Goal: Transaction & Acquisition: Purchase product/service

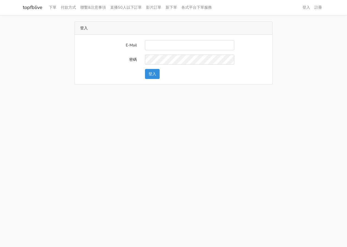
click at [174, 44] on input "E-Mail" at bounding box center [189, 45] width 89 height 10
click at [178, 38] on div "E-Mail 密碼 登入" at bounding box center [173, 60] width 197 height 50
click at [170, 43] on input "E-Mail" at bounding box center [189, 45] width 89 height 10
type input "L123572232@gmail.com"
click at [152, 74] on button "登入" at bounding box center [152, 74] width 15 height 10
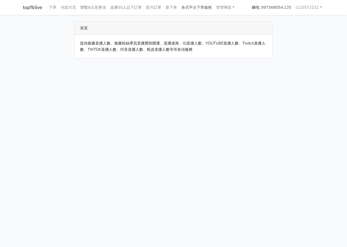
click at [210, 7] on link "各式平台下單服務" at bounding box center [196, 7] width 35 height 11
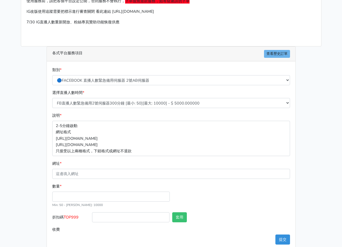
scroll to position [60, 0]
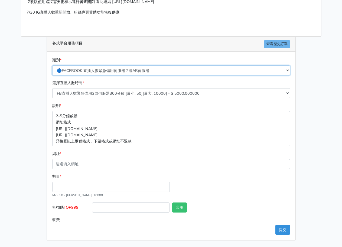
click at [161, 73] on select "🔵FACEBOOK 直播人數緊急備用伺服器 2號AB伺服器 🔵FACEBOOK 網軍專用貼文留言 安全保密 🔵FACEBOOK 直播人數緊急備用伺服器 J1 …" at bounding box center [171, 70] width 238 height 10
select select "🔵FACEBOOK 直播人數 AB伺服器"
click at [52, 65] on select "🔵FACEBOOK 直播人數緊急備用伺服器 2號AB伺服器 🔵FACEBOOK 網軍專用貼文留言 安全保密 🔵FACEBOOK 直播人數緊急備用伺服器 J1 …" at bounding box center [171, 70] width 238 height 10
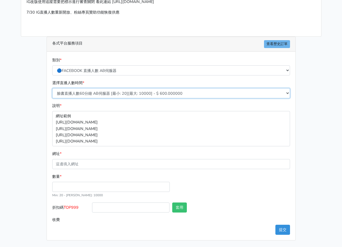
click at [122, 94] on select "臉書直播人數60分鐘 AB伺服器 [最小: 20][最大: 10000] - $ 600.000000 臉書直播人數90分鐘 AB伺服器 [最小: 20][最…" at bounding box center [171, 93] width 238 height 10
select select "613"
click at [52, 88] on select "臉書直播人數60分鐘 AB伺服器 [最小: 20][最大: 10000] - $ 600.000000 臉書直播人數90分鐘 AB伺服器 [最小: 20][最…" at bounding box center [171, 93] width 238 height 10
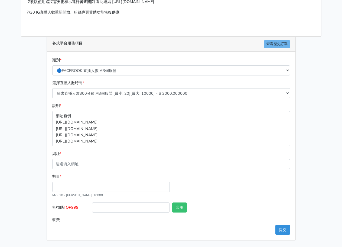
click at [91, 170] on form "類別 * 🔵FACEBOOK 直播人數緊急備用伺服器 2號AB伺服器 🔵FACEBOOK 網軍專用貼文留言 安全保密 🔵FACEBOOK 直播人數緊急備用伺服…" at bounding box center [171, 141] width 238 height 168
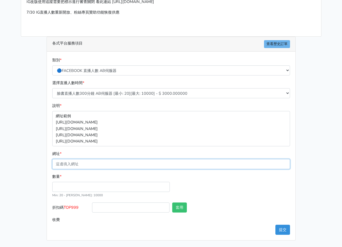
click at [94, 164] on input "網址 *" at bounding box center [171, 164] width 238 height 10
paste input "[URL][DOMAIN_NAME]"
type input "[URL][DOMAIN_NAME]"
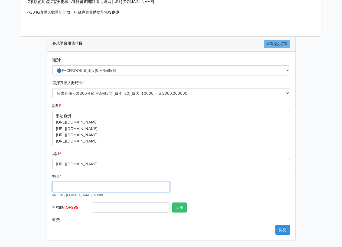
click at [71, 184] on input "數量 *" at bounding box center [111, 187] width 118 height 10
type input "20"
type input "60.000"
click at [35, 175] on div "請照說明的網址格式下單，這邊的服務都沒退款項目，下單就無法退款 此服務無保固，如愛心、讚、追蹤、觀看次數等等，如有掉落，不會補充 使用服務前，請把各個平台設定…" at bounding box center [171, 100] width 309 height 279
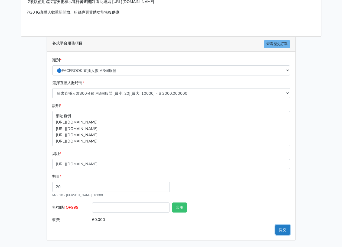
click at [276, 232] on button "提交" at bounding box center [283, 230] width 15 height 10
